Goal: Transaction & Acquisition: Download file/media

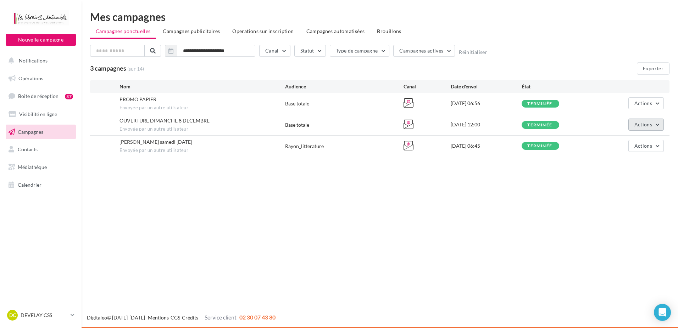
click at [644, 123] on span "Actions" at bounding box center [643, 124] width 18 height 6
click at [615, 138] on button "Voir les résultats" at bounding box center [628, 141] width 71 height 18
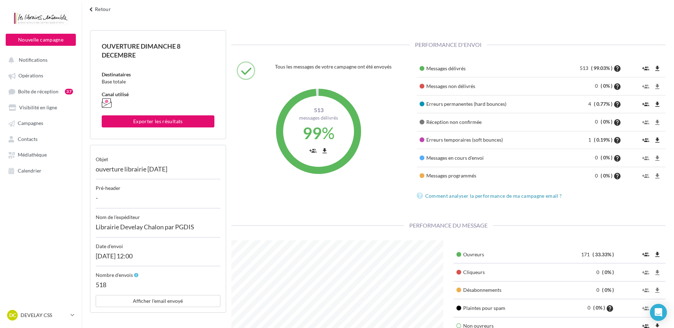
scroll to position [35, 0]
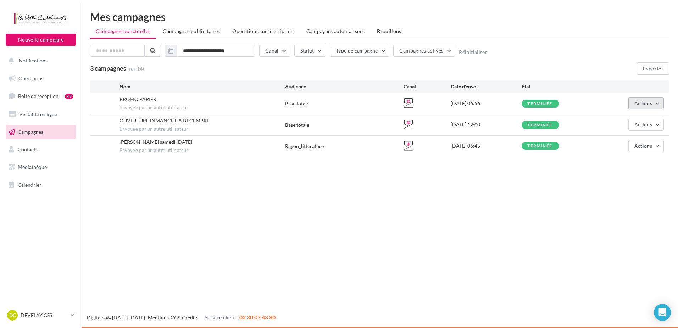
click at [656, 104] on button "Actions" at bounding box center [645, 103] width 35 height 12
click at [606, 126] on button "Voir les résultats" at bounding box center [628, 120] width 71 height 18
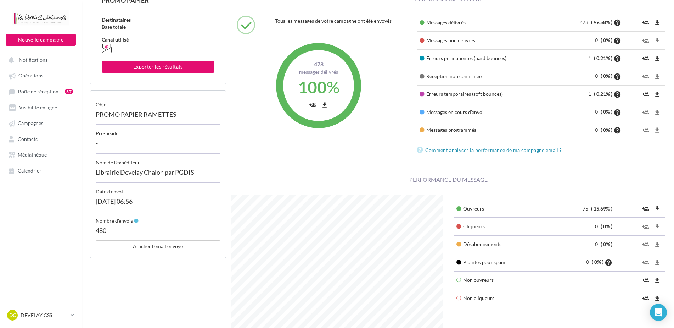
scroll to position [177, 0]
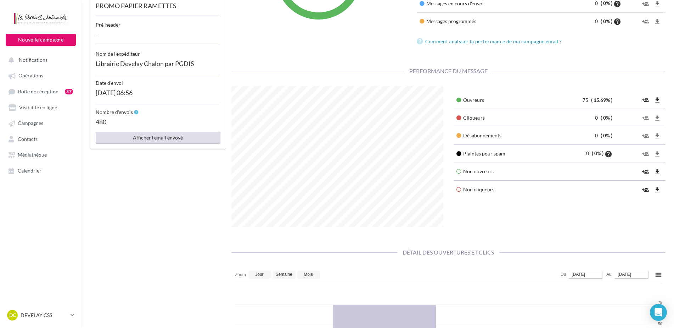
click at [138, 139] on button "Afficher l'email envoyé" at bounding box center [158, 138] width 125 height 12
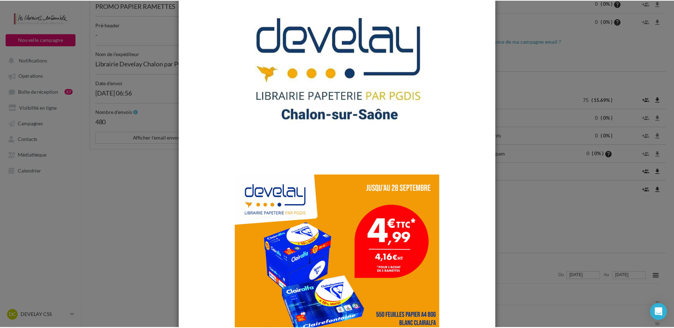
scroll to position [0, 0]
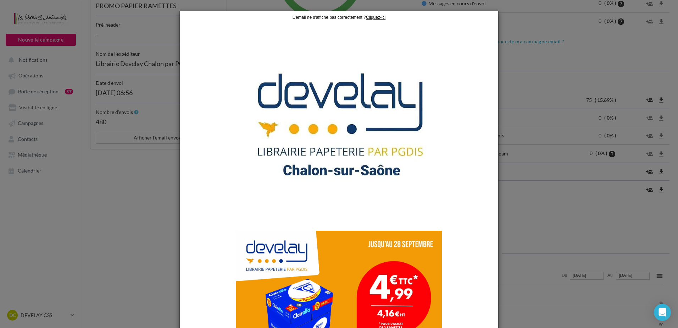
click at [517, 73] on div at bounding box center [339, 164] width 678 height 328
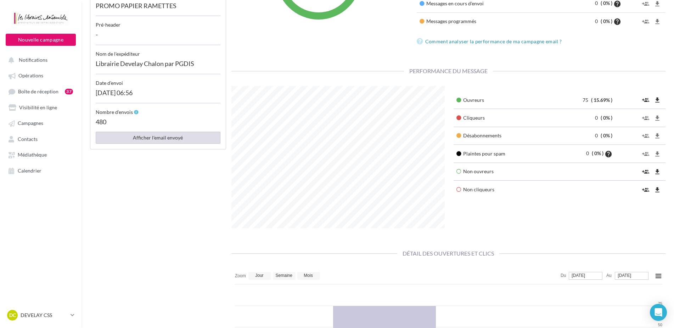
scroll to position [354419, 354337]
click at [33, 139] on span "Contacts" at bounding box center [28, 139] width 20 height 6
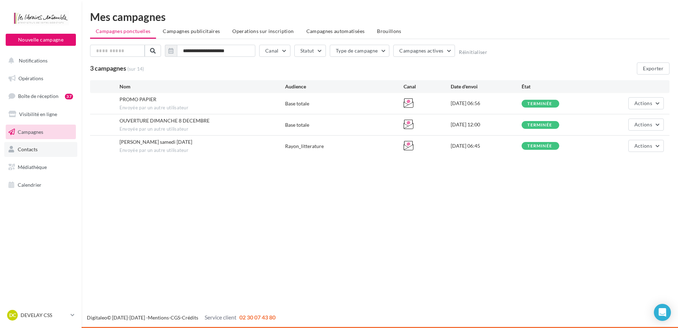
click at [47, 156] on link "Contacts" at bounding box center [40, 149] width 73 height 15
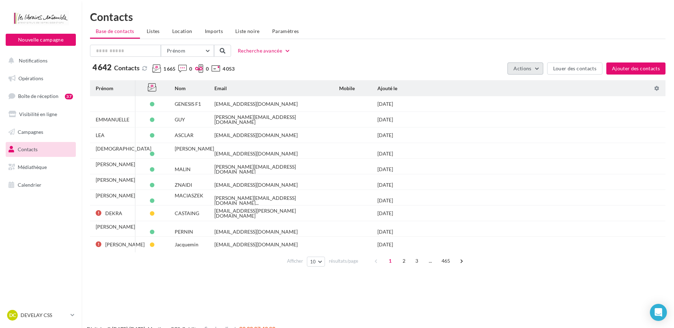
click at [535, 69] on button "Actions" at bounding box center [525, 68] width 35 height 12
click at [522, 85] on button "Exporter la base" at bounding box center [508, 85] width 71 height 18
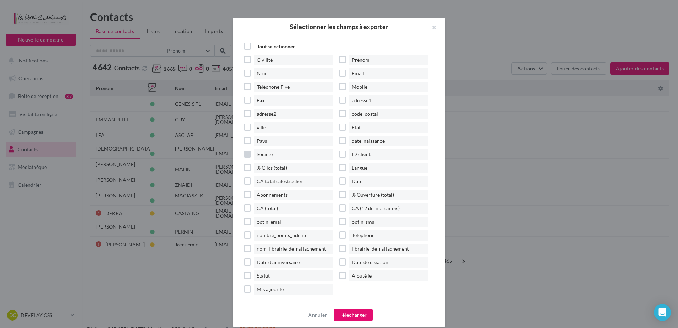
click at [257, 155] on span "Société" at bounding box center [293, 154] width 79 height 11
click at [271, 60] on span "Civilité" at bounding box center [293, 60] width 79 height 11
click at [352, 317] on button "Télécharger" at bounding box center [353, 314] width 39 height 12
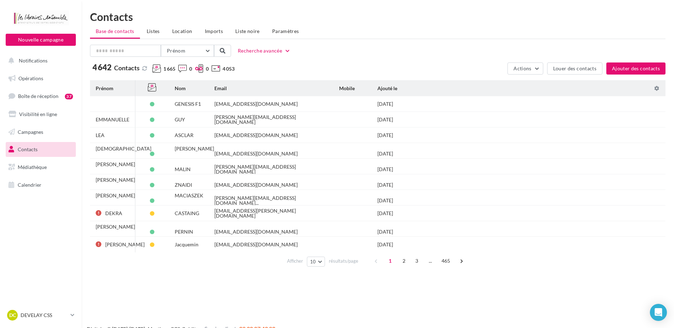
click at [357, 38] on ul "Base de contacts Listes Location Imports Liste noire Paramètres" at bounding box center [378, 32] width 576 height 14
click at [72, 314] on icon at bounding box center [73, 315] width 4 height 6
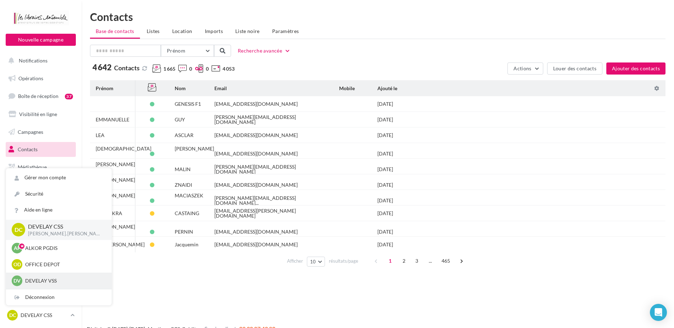
click at [67, 278] on p "DEVELAY VSS" at bounding box center [64, 280] width 78 height 7
